Goal: Navigation & Orientation: Find specific page/section

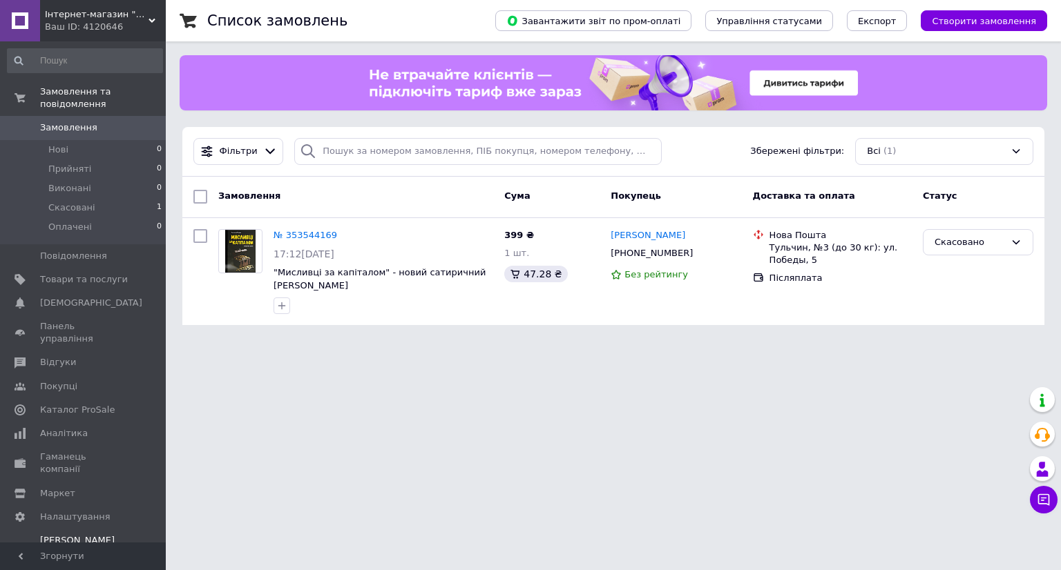
click at [70, 535] on span "[PERSON_NAME] та рахунки Безкоштовний" at bounding box center [84, 554] width 88 height 38
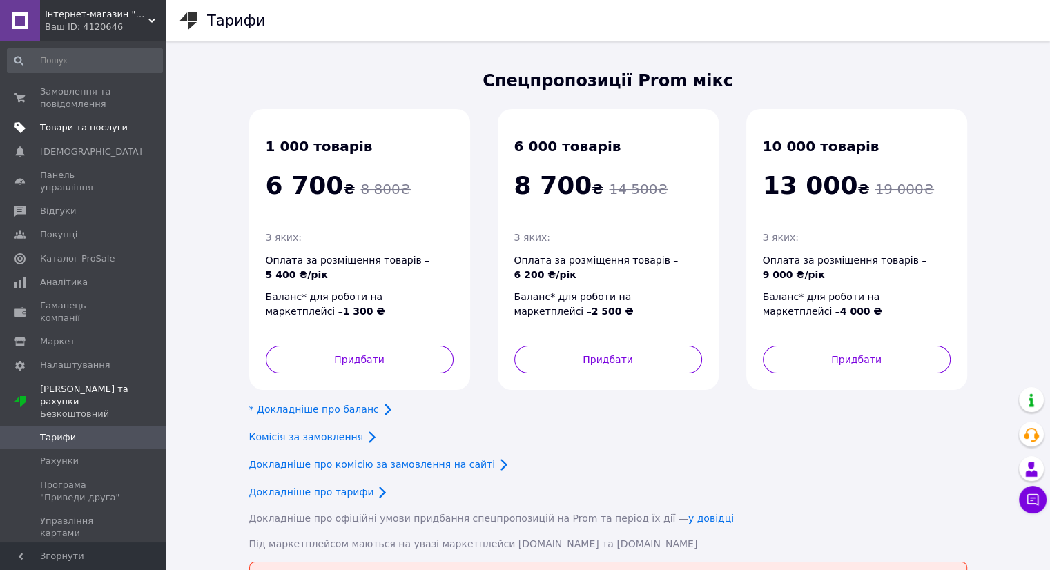
click at [92, 124] on span "Товари та послуги" at bounding box center [84, 128] width 88 height 12
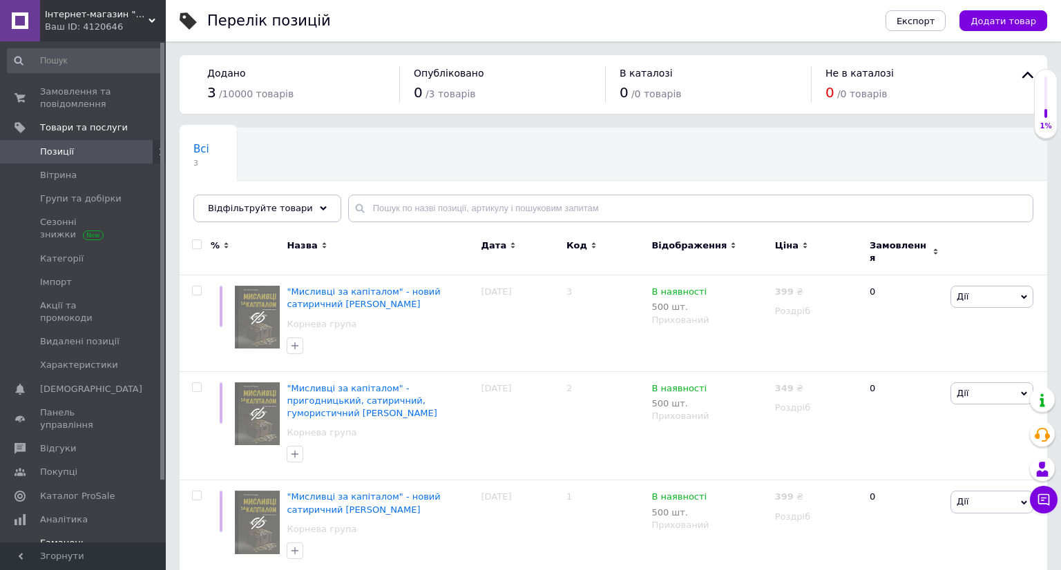
click at [75, 537] on span "Гаманець компанії" at bounding box center [84, 549] width 88 height 25
